Goal: Check status: Check status

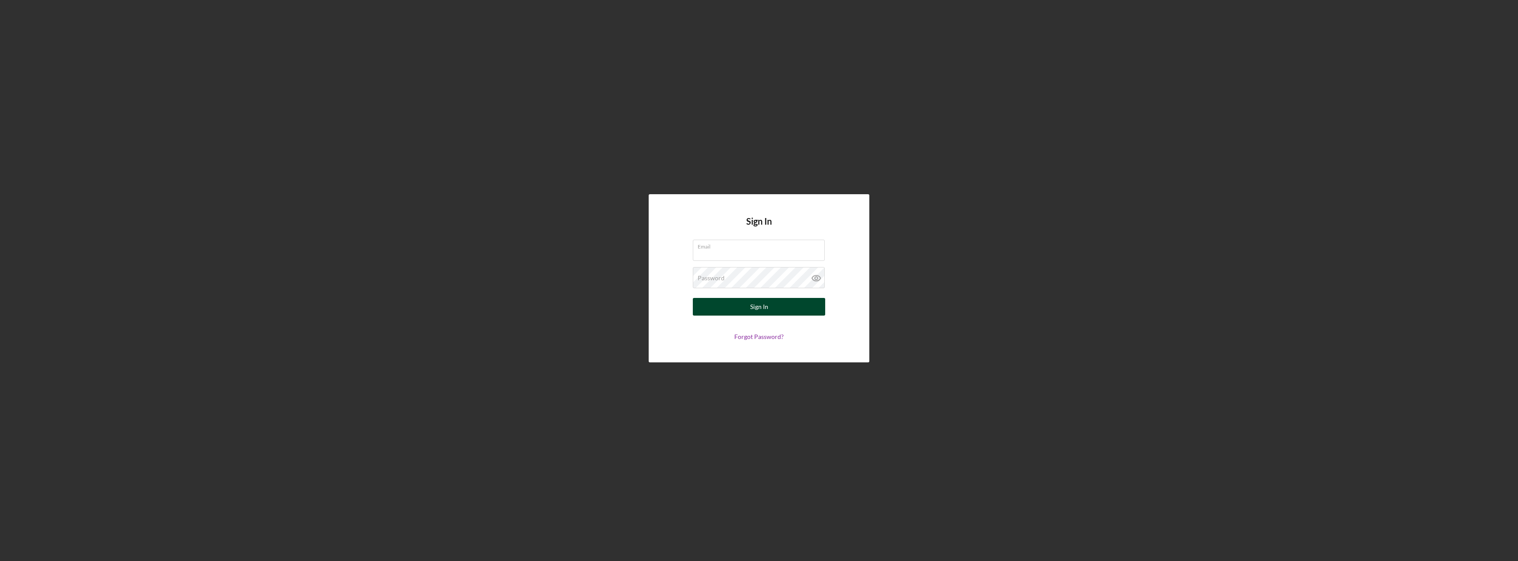
type input "[EMAIL_ADDRESS][DOMAIN_NAME]"
click at [762, 313] on div "Sign In" at bounding box center [759, 307] width 18 height 18
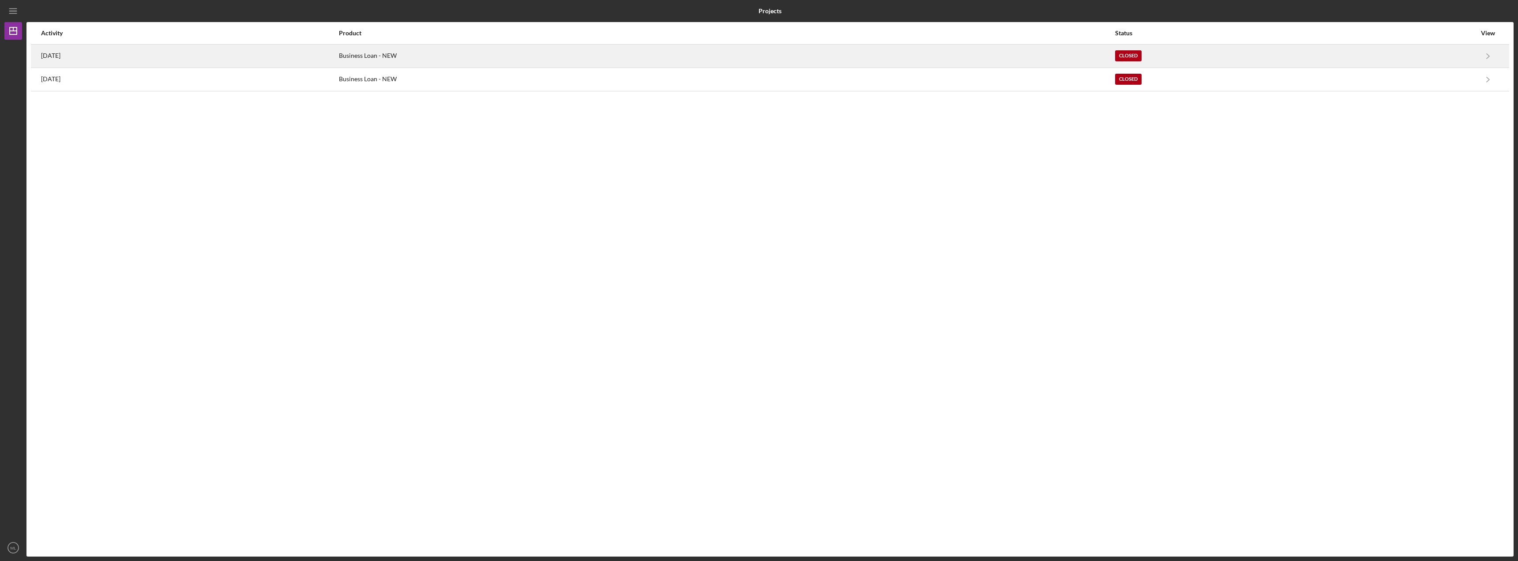
click at [338, 61] on div "[DATE]" at bounding box center [189, 56] width 297 height 22
